Goal: Information Seeking & Learning: Learn about a topic

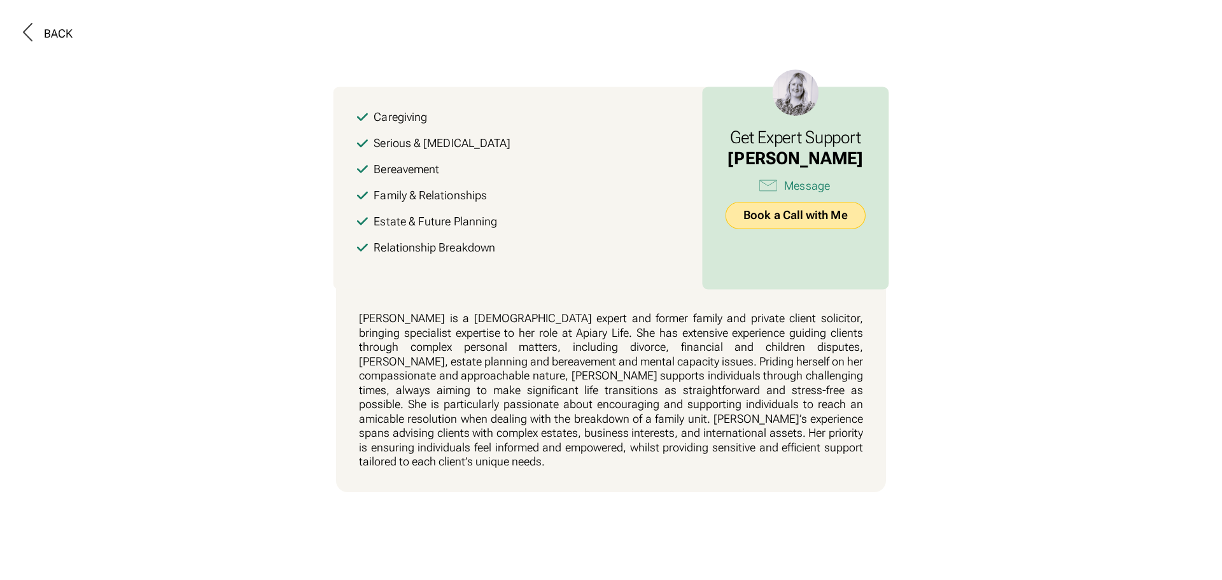
click at [784, 213] on link "Book a Call with Me" at bounding box center [796, 215] width 140 height 27
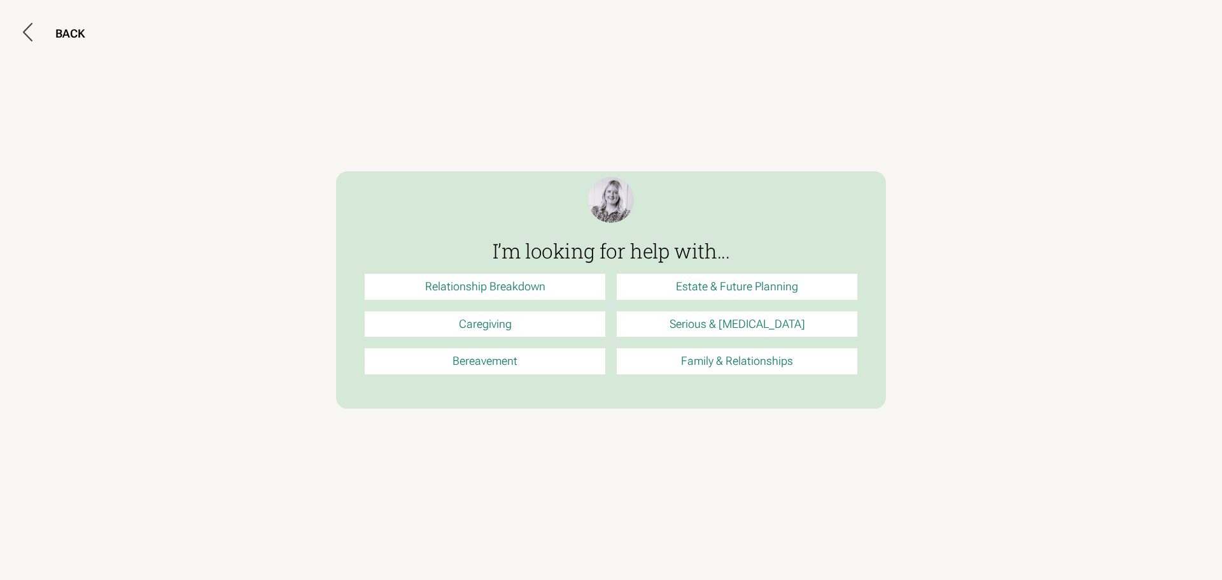
click at [767, 288] on link "Estate & Future Planning" at bounding box center [737, 287] width 241 height 26
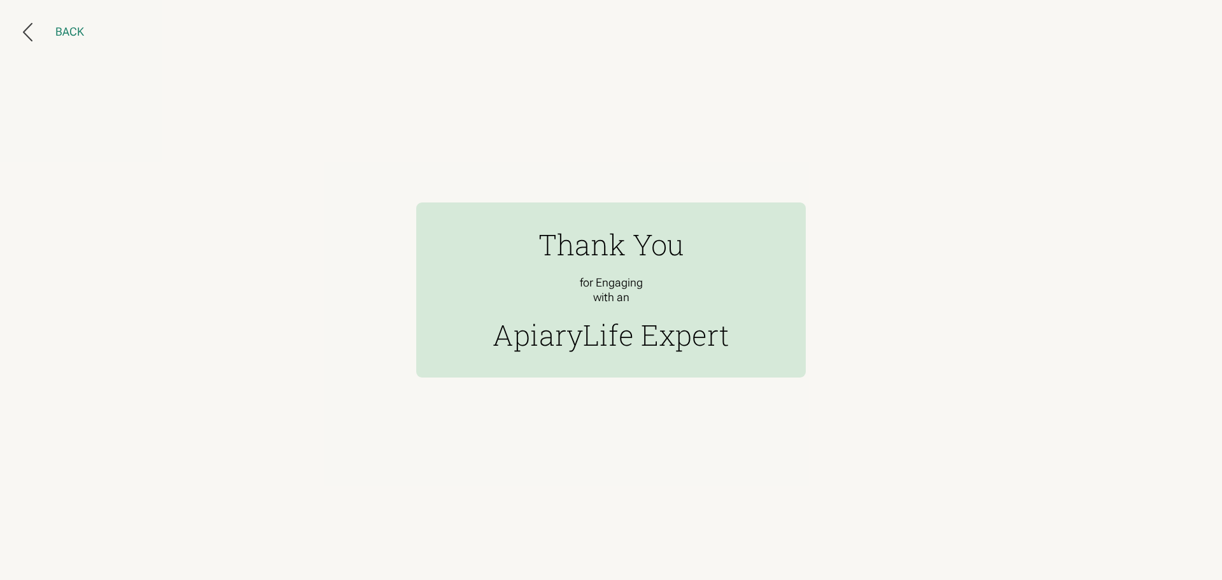
click at [78, 26] on div "Back" at bounding box center [69, 32] width 29 height 15
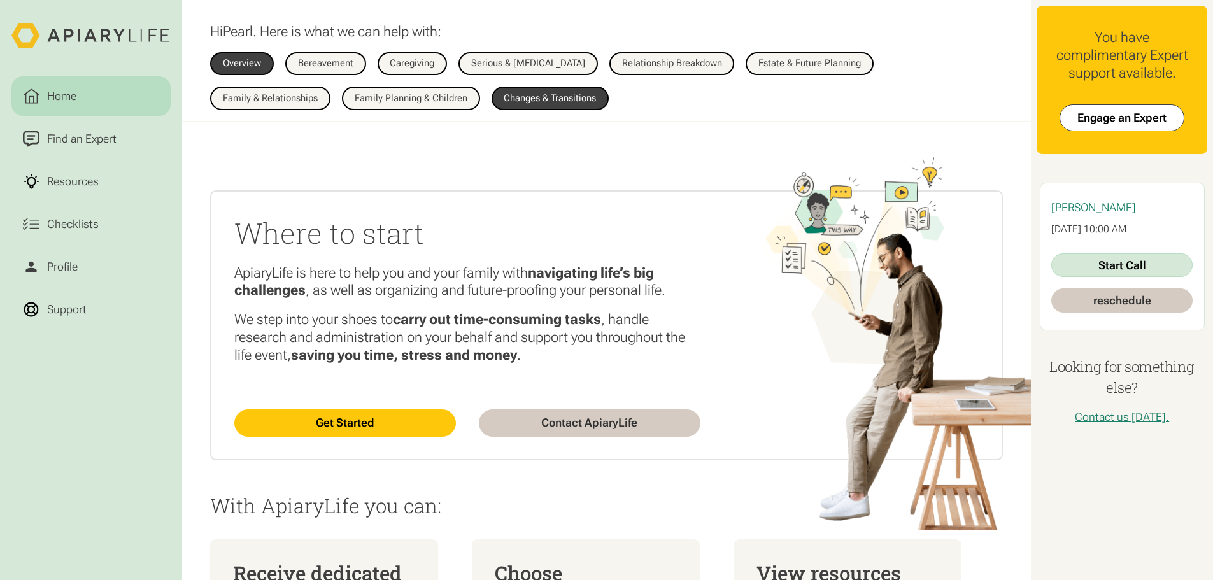
click at [491, 104] on link "Changes & Transitions" at bounding box center [550, 99] width 118 height 24
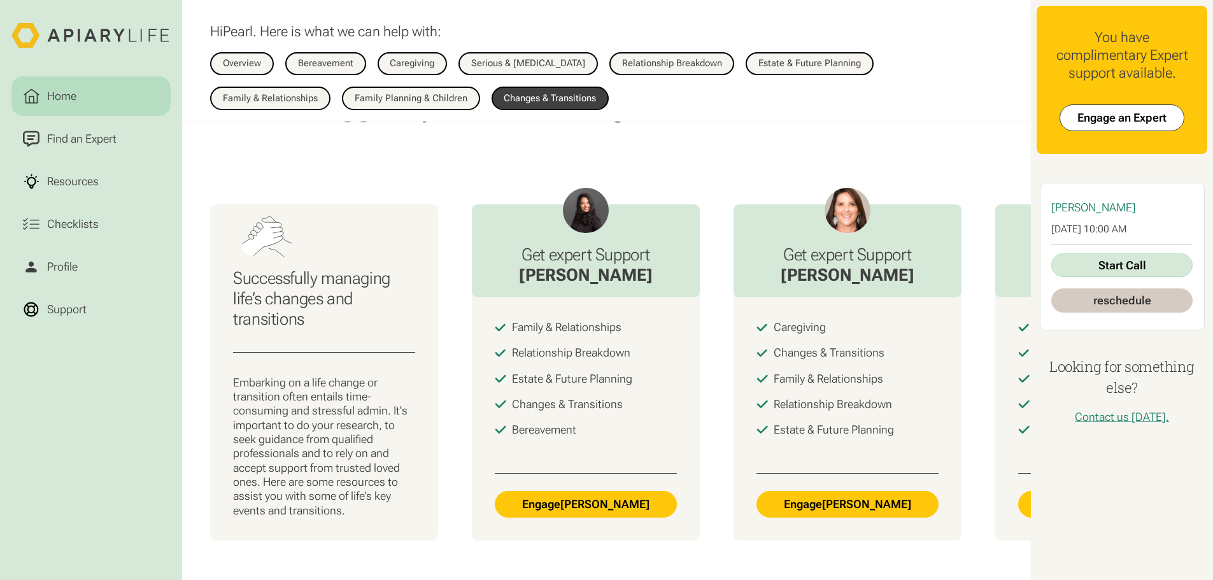
scroll to position [64, 0]
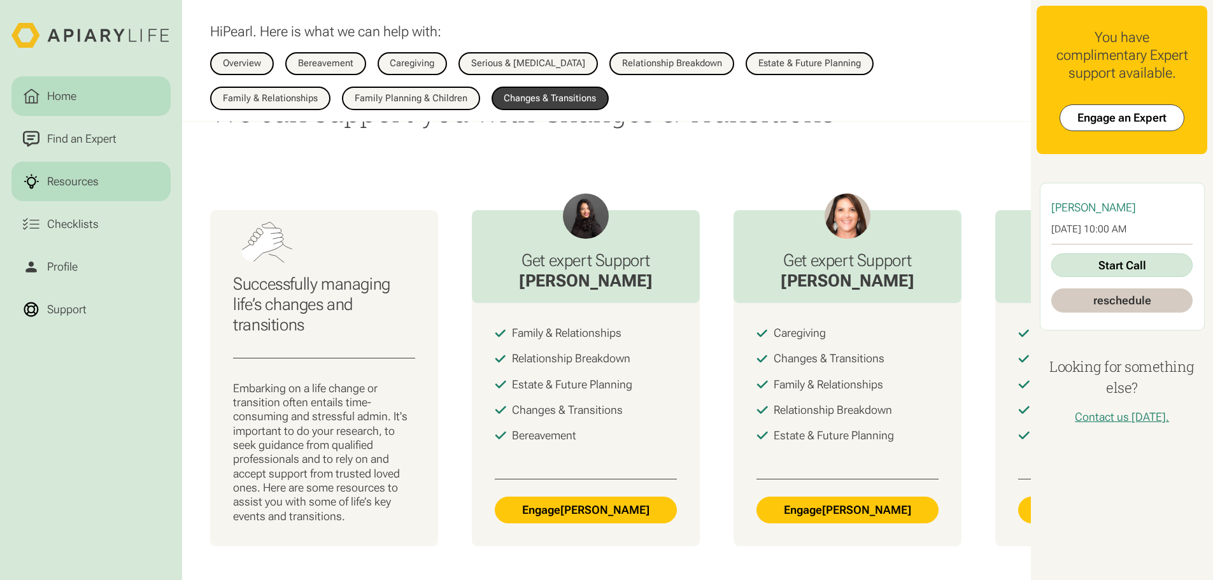
click at [88, 187] on div "Resources" at bounding box center [72, 181] width 57 height 17
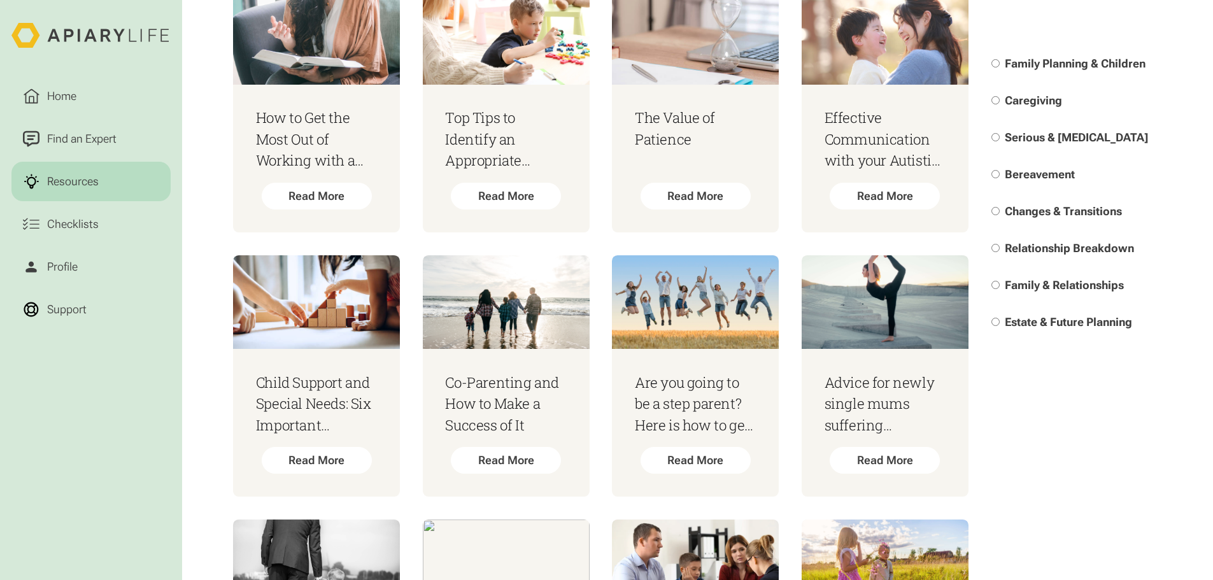
scroll to position [1146, 0]
click at [276, 150] on h3 "How to Get the Most Out of Working with a Child Therapist" at bounding box center [316, 138] width 122 height 65
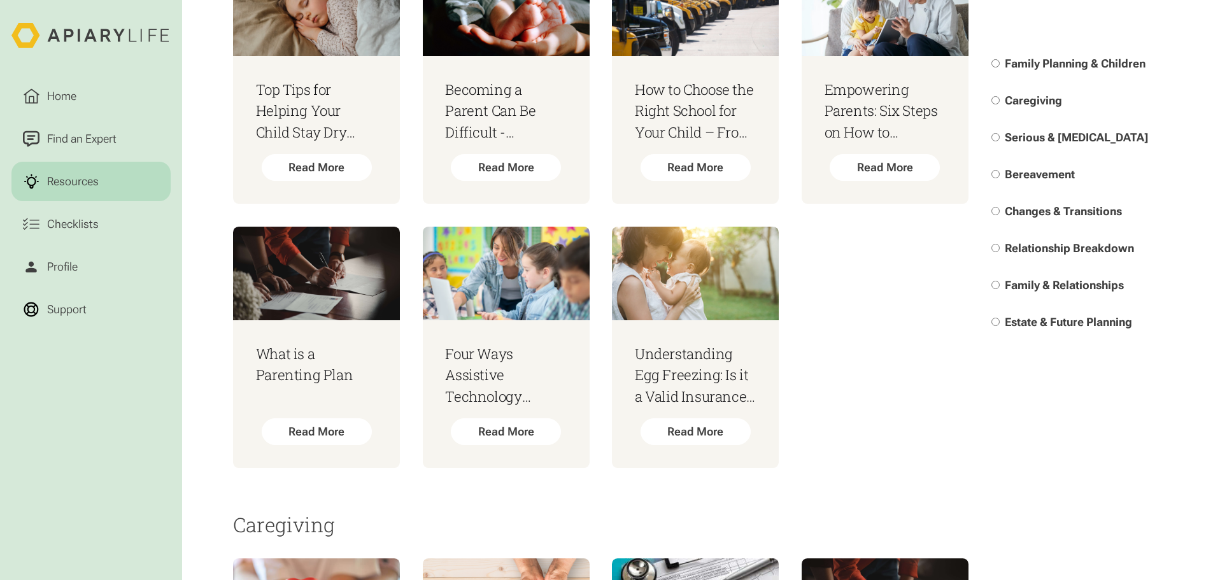
scroll to position [1973, 0]
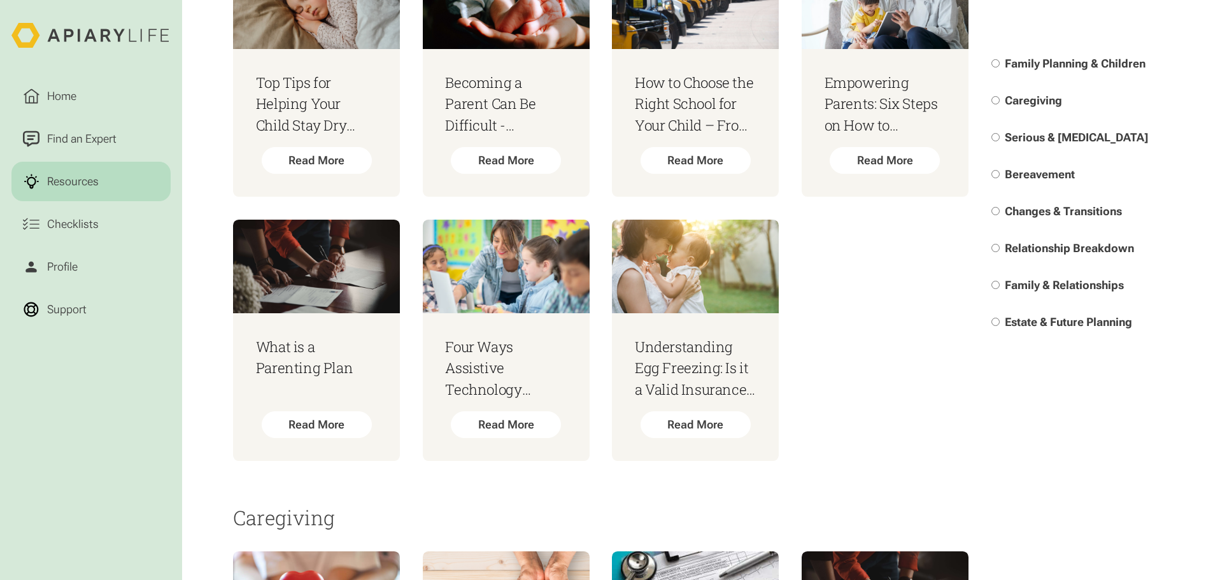
click at [1038, 62] on span "Family Planning & Children" at bounding box center [1074, 63] width 141 height 13
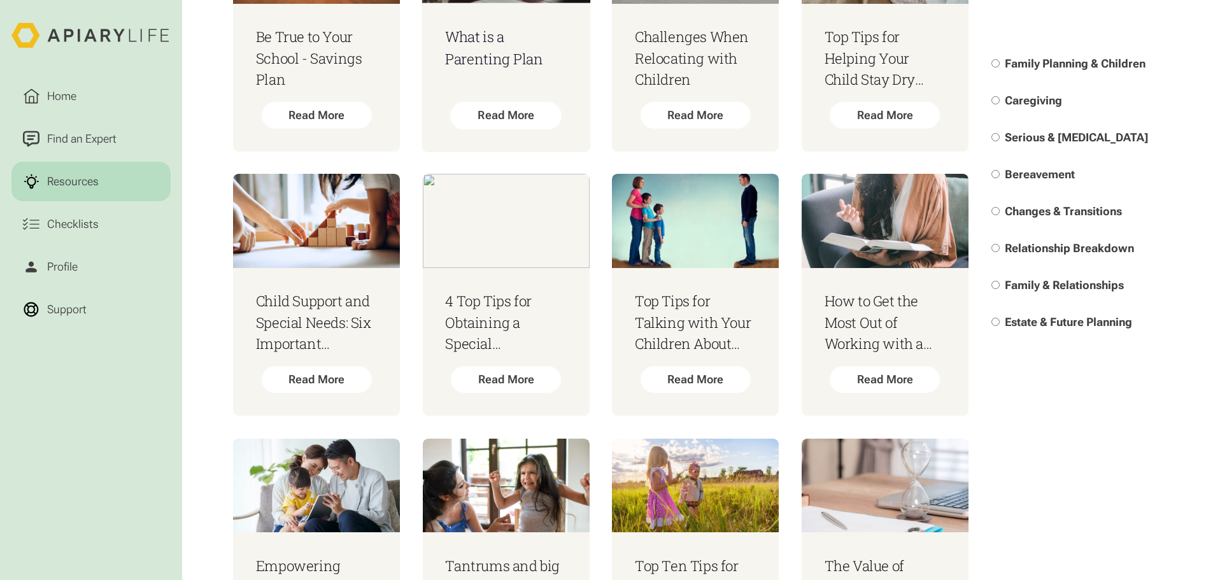
scroll to position [995, 0]
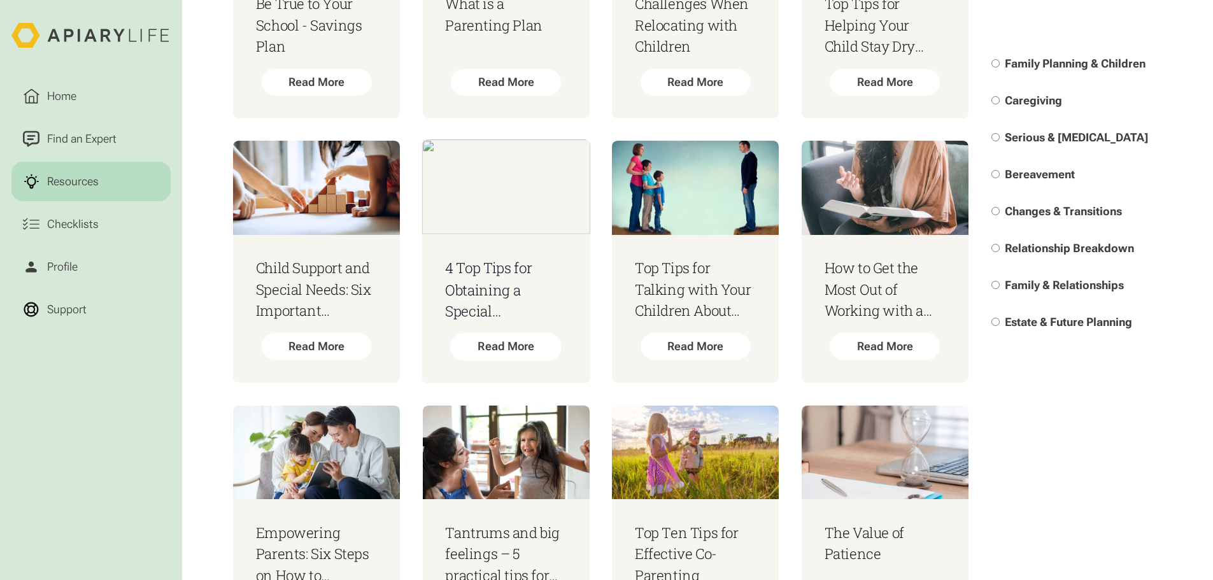
drag, startPoint x: 462, startPoint y: 272, endPoint x: 472, endPoint y: 278, distance: 11.4
click at [472, 278] on h3 "4 Top Tips for Obtaining a Special Educational Needs (SEN) Diagnosis" at bounding box center [506, 289] width 122 height 65
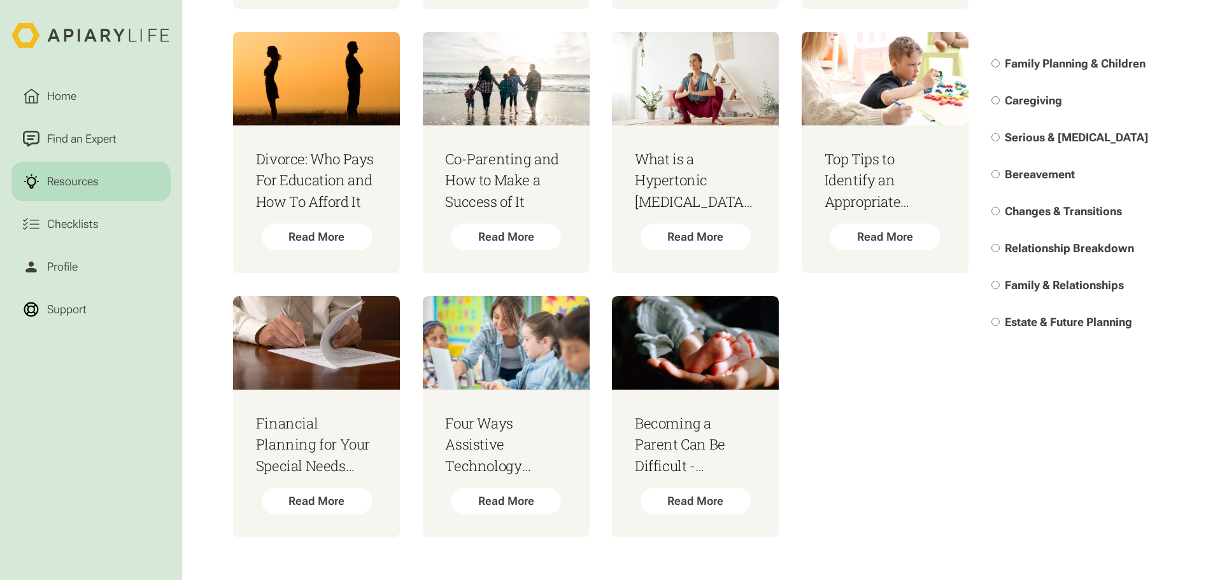
scroll to position [2012, 0]
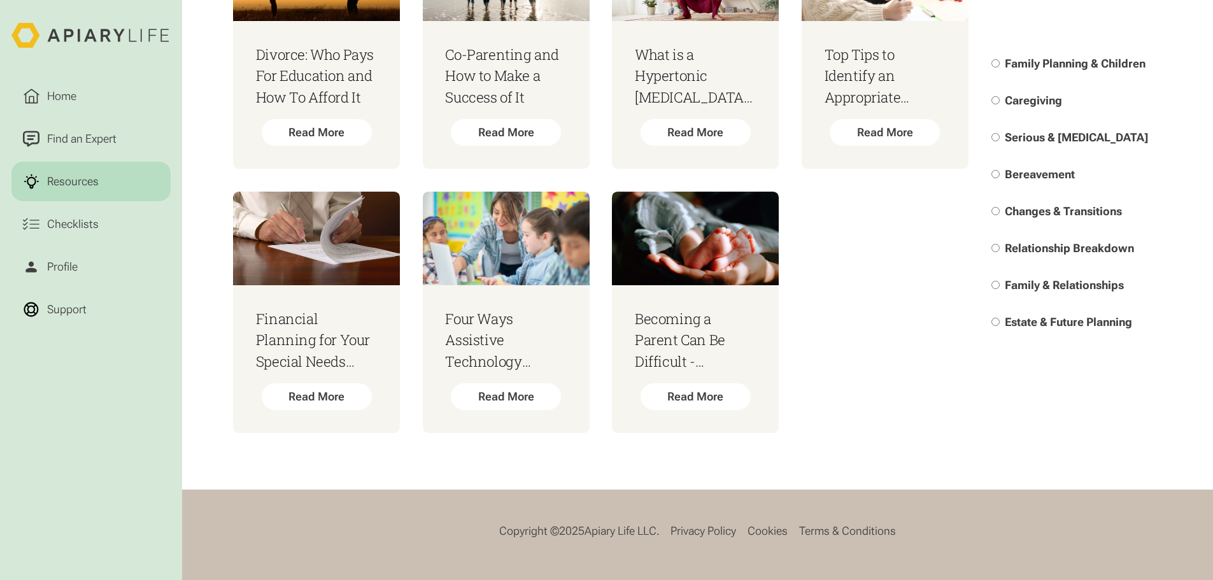
click at [1043, 230] on label "Changes & Transitions" at bounding box center [1076, 212] width 171 height 37
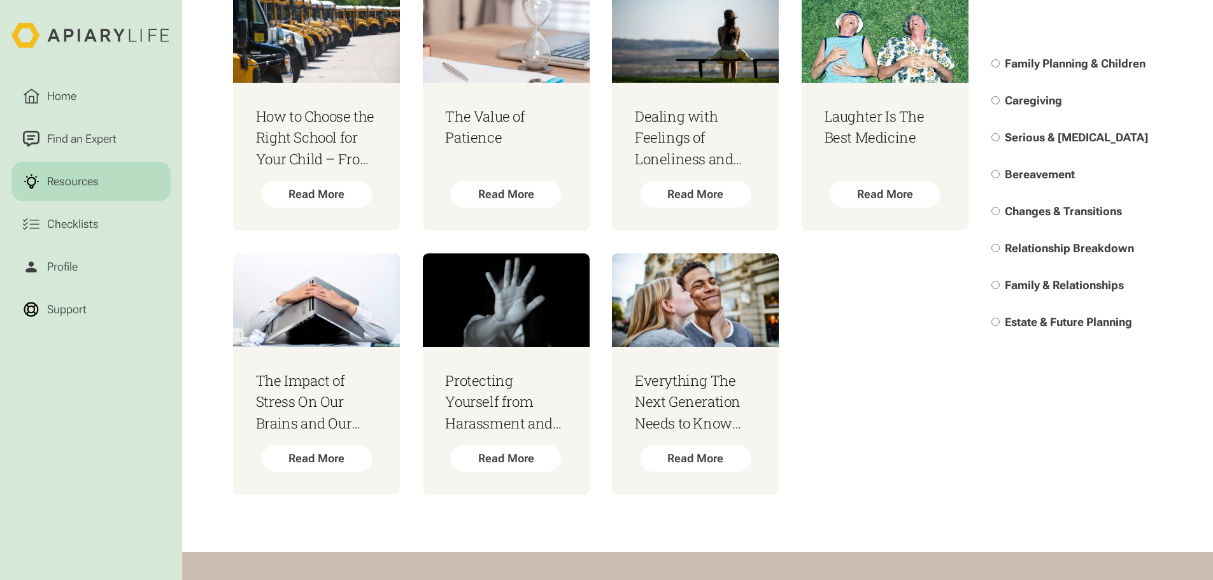
scroll to position [2204, 0]
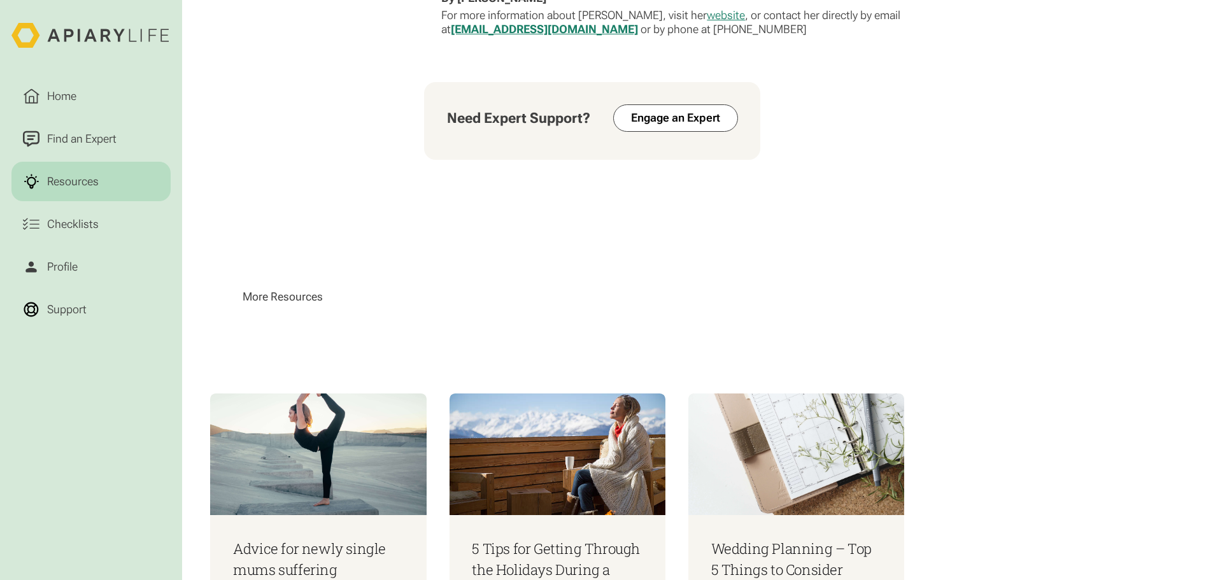
scroll to position [2608, 0]
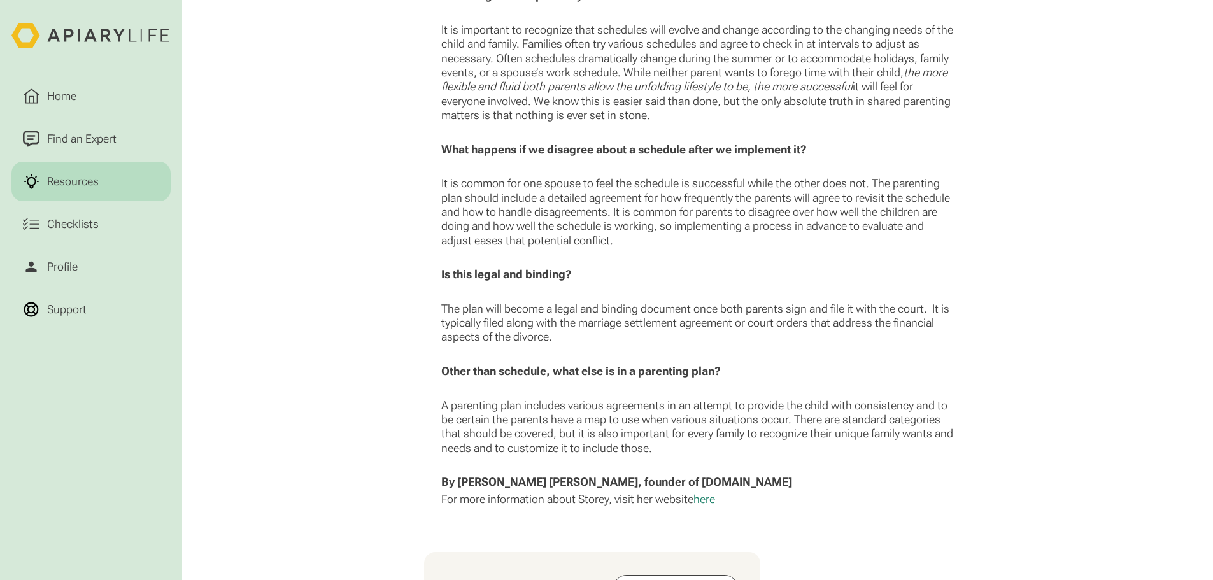
scroll to position [1846, 0]
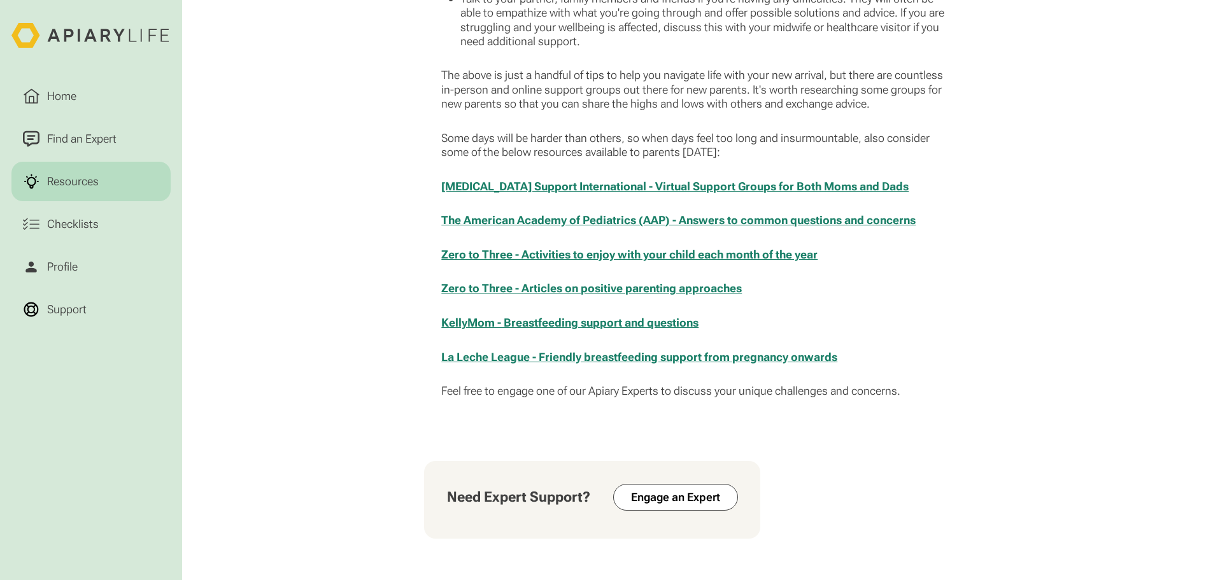
scroll to position [1400, 0]
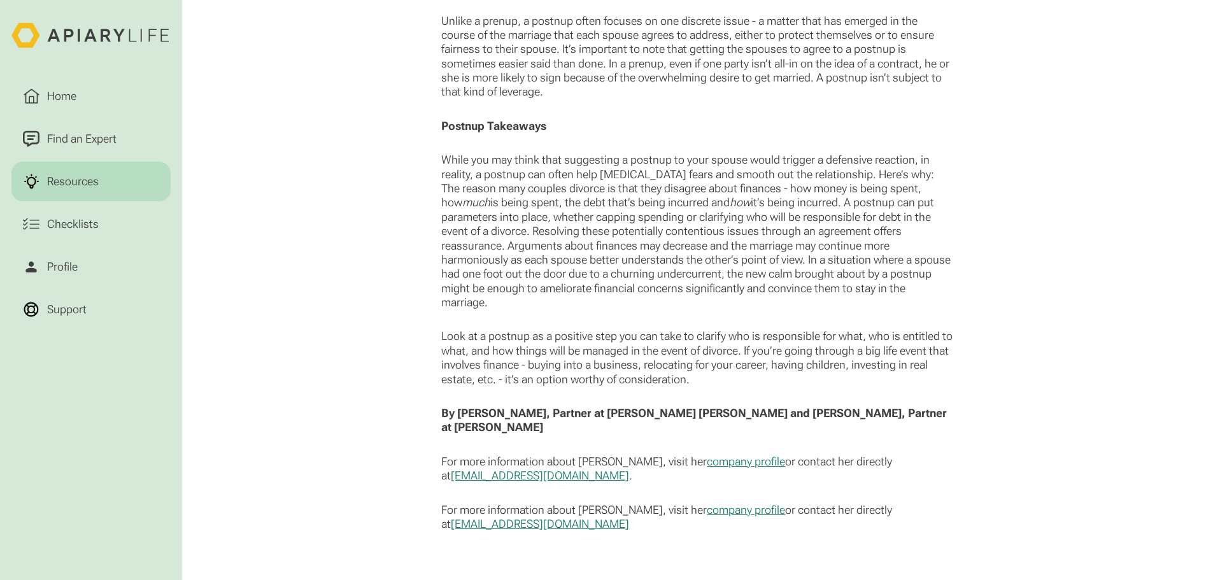
scroll to position [1782, 0]
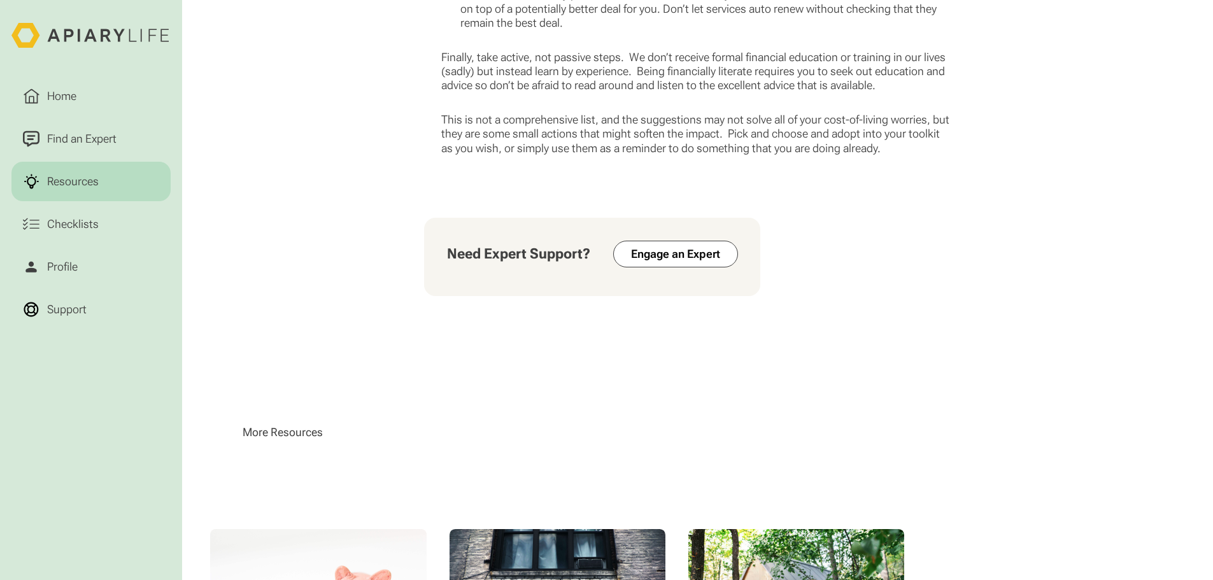
scroll to position [2228, 0]
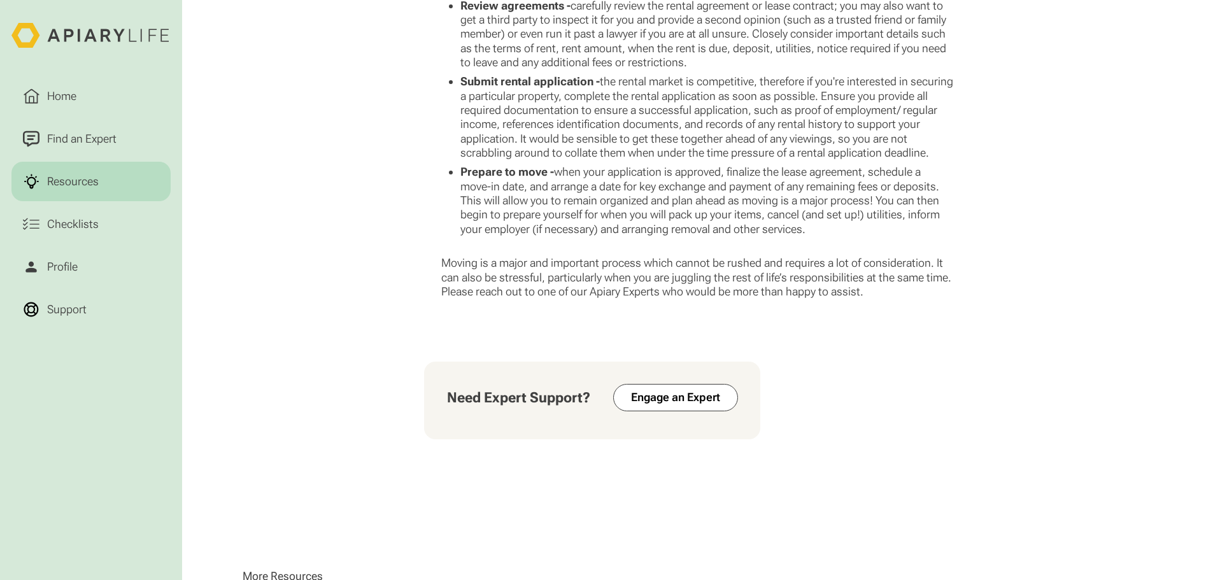
scroll to position [2164, 0]
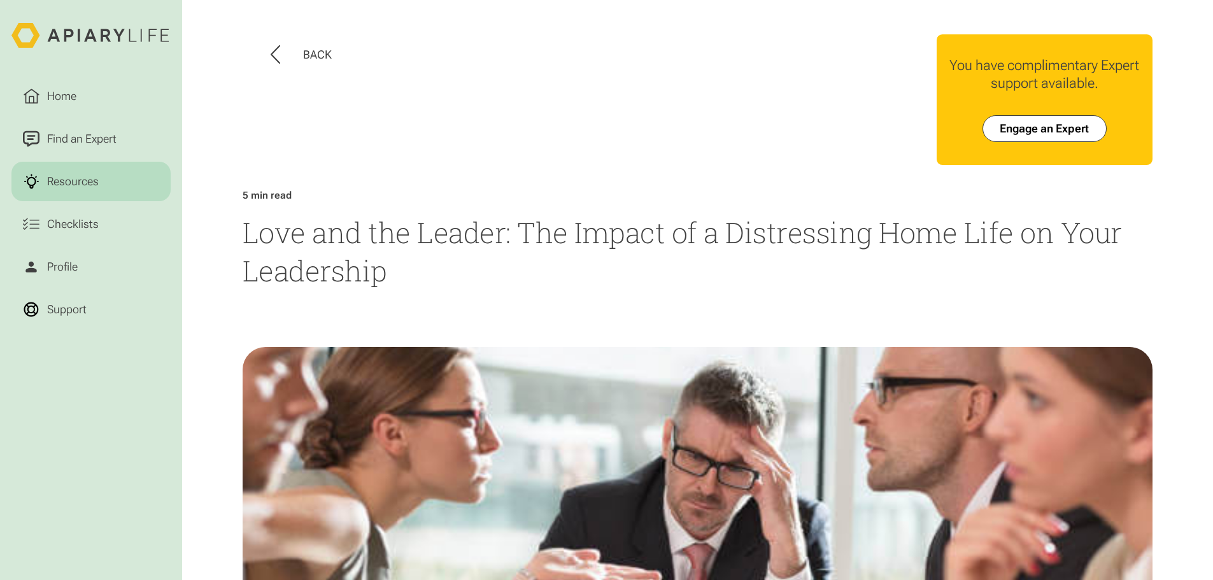
drag, startPoint x: 449, startPoint y: 352, endPoint x: 457, endPoint y: 267, distance: 85.1
click at [457, 267] on h1 "Love and the Leader: The Impact of a Distressing Home Life on Your Leadership" at bounding box center [698, 251] width 910 height 77
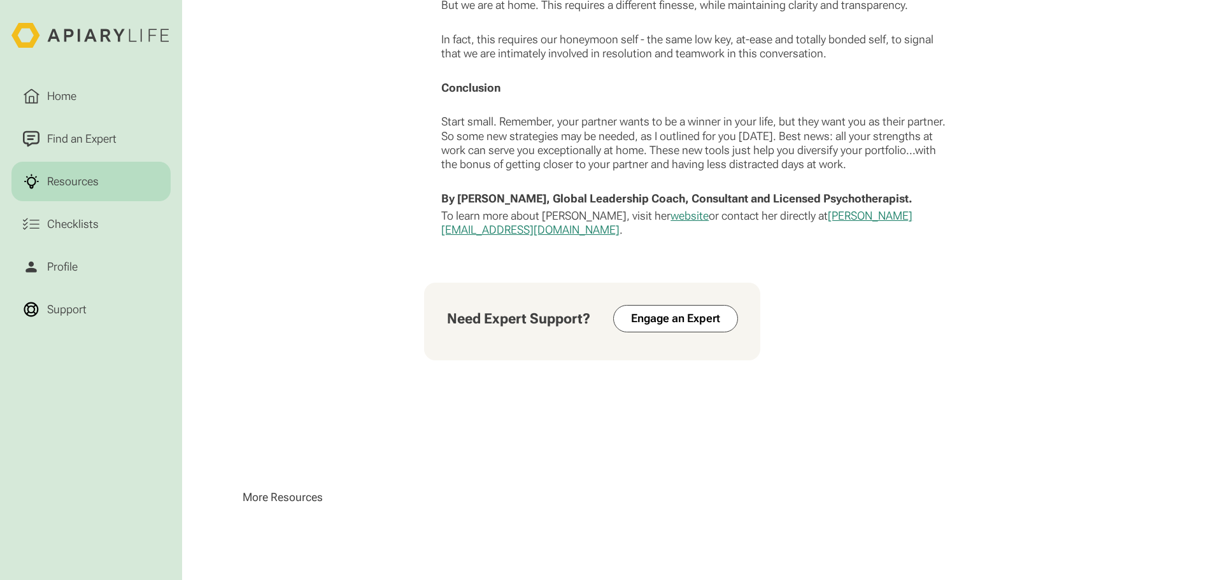
scroll to position [2419, 0]
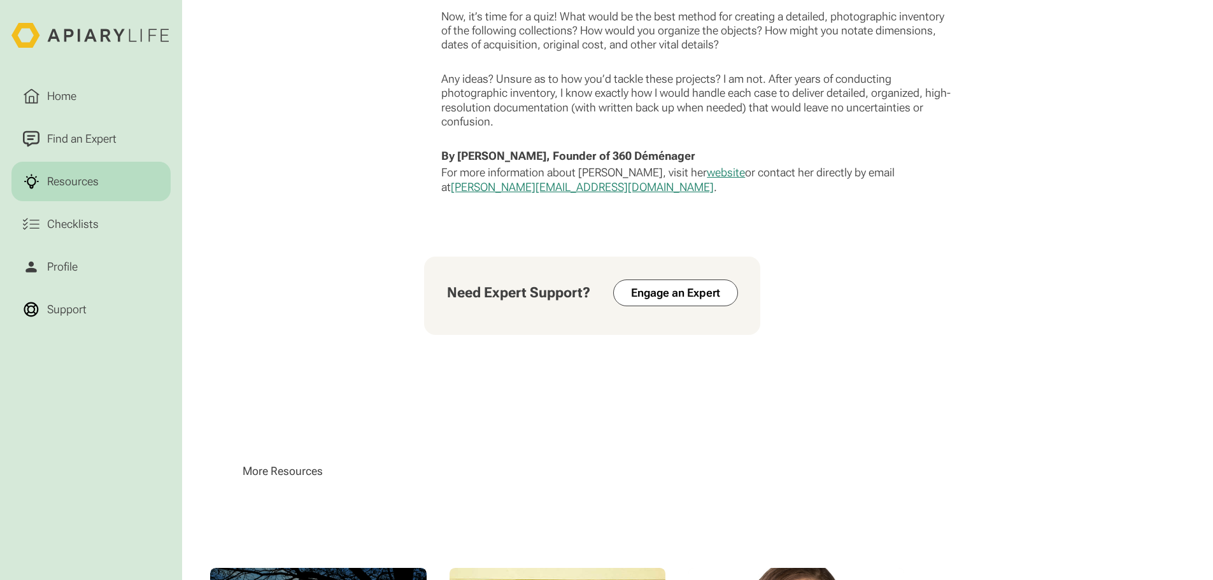
scroll to position [1719, 0]
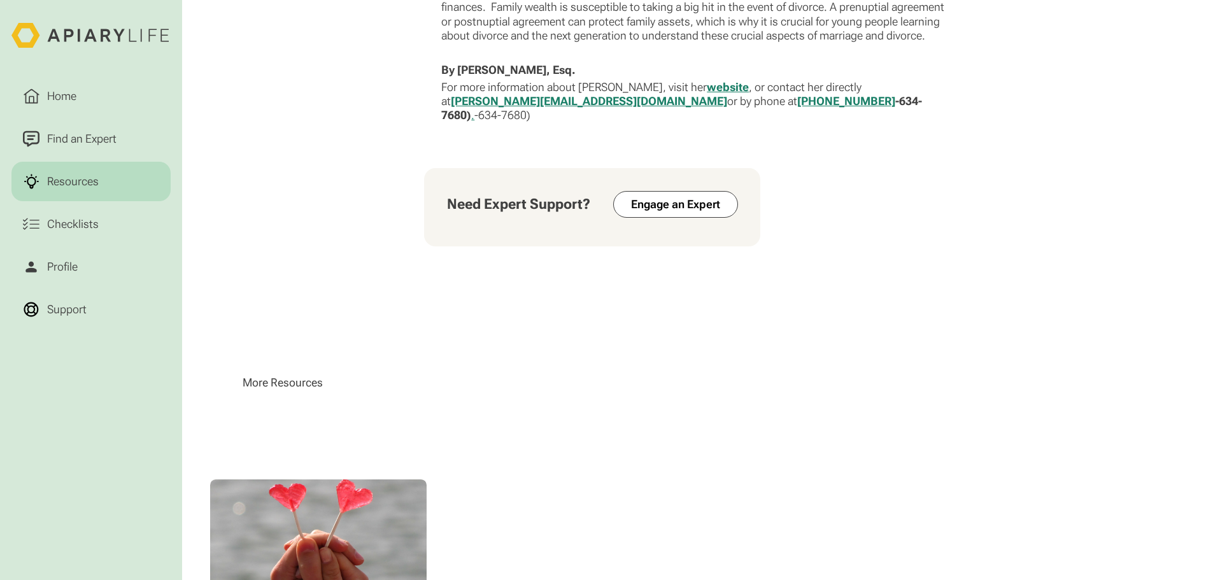
scroll to position [2493, 0]
